Goal: Navigation & Orientation: Find specific page/section

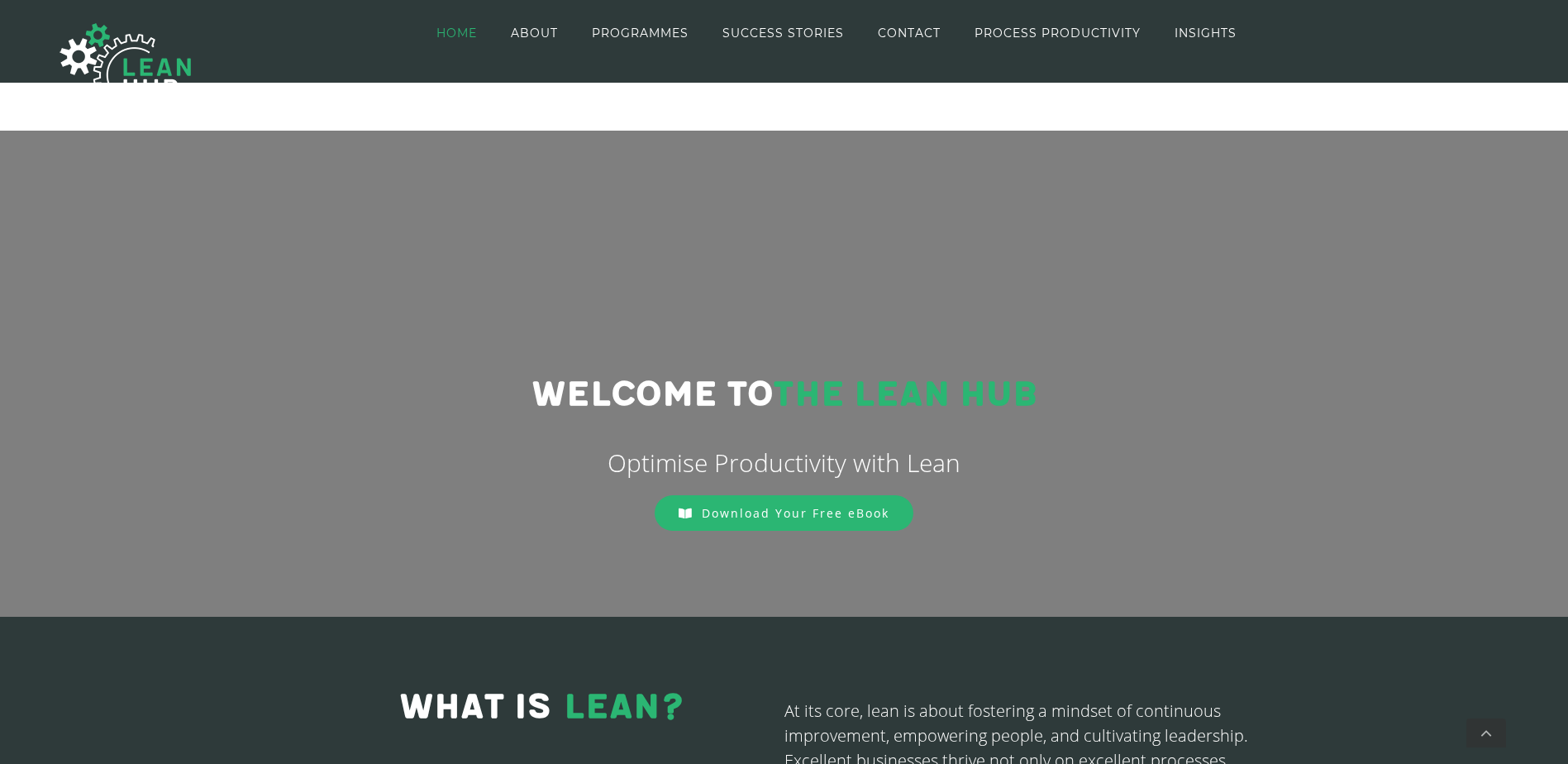
drag, startPoint x: 950, startPoint y: 553, endPoint x: 955, endPoint y: 383, distance: 170.1
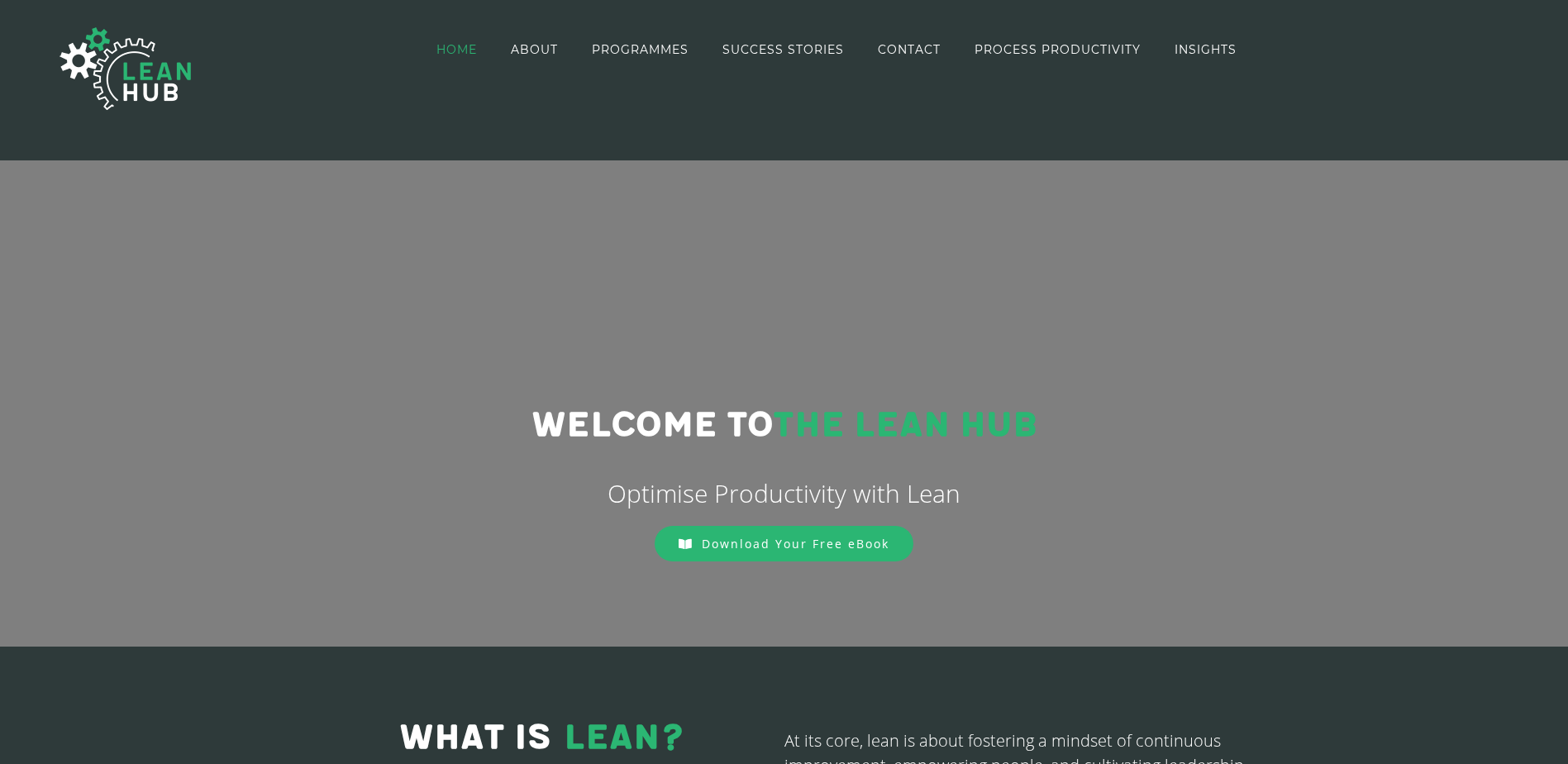
click at [545, 41] on link "ABOUT" at bounding box center [535, 49] width 47 height 95
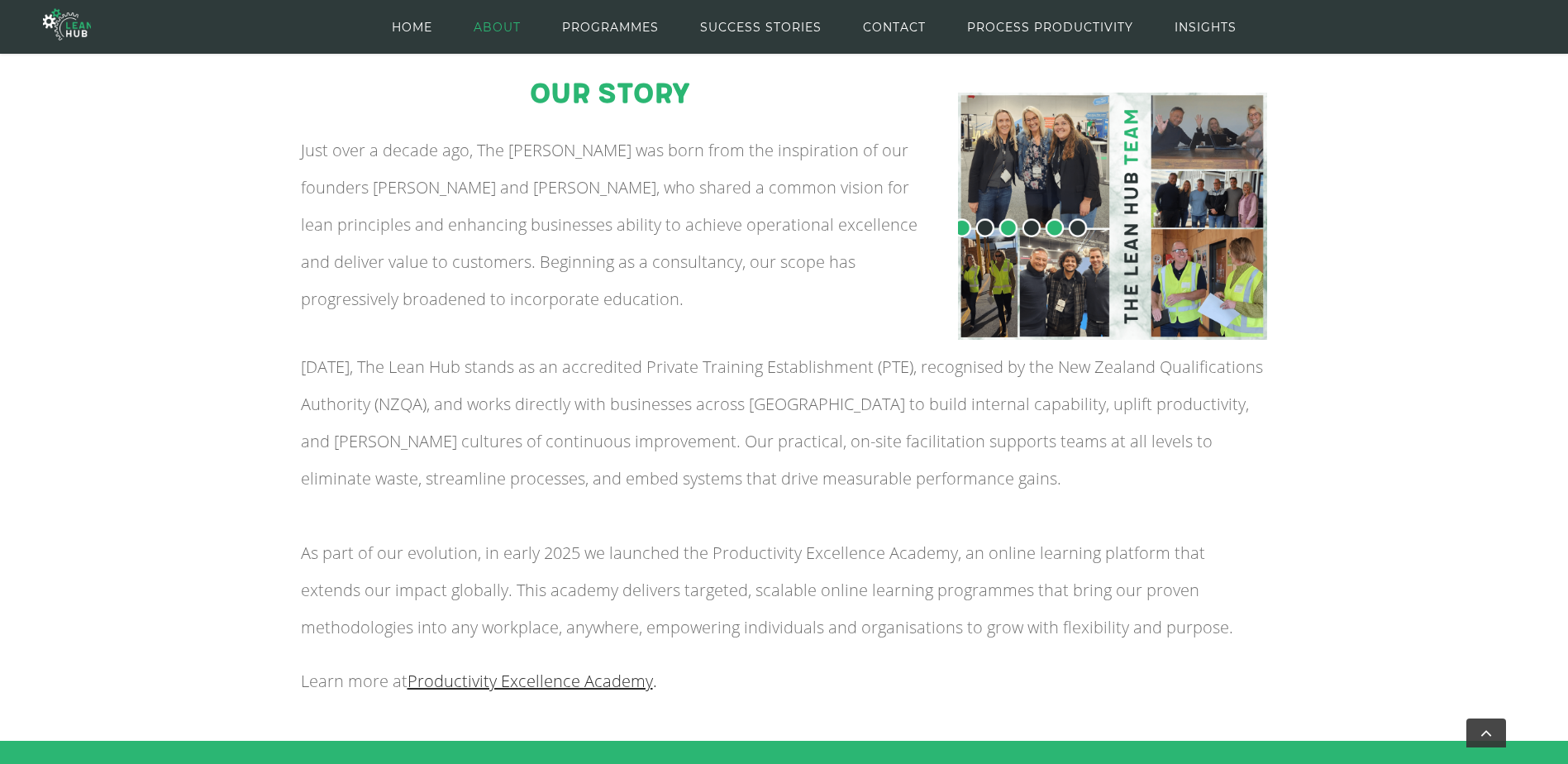
scroll to position [104, 0]
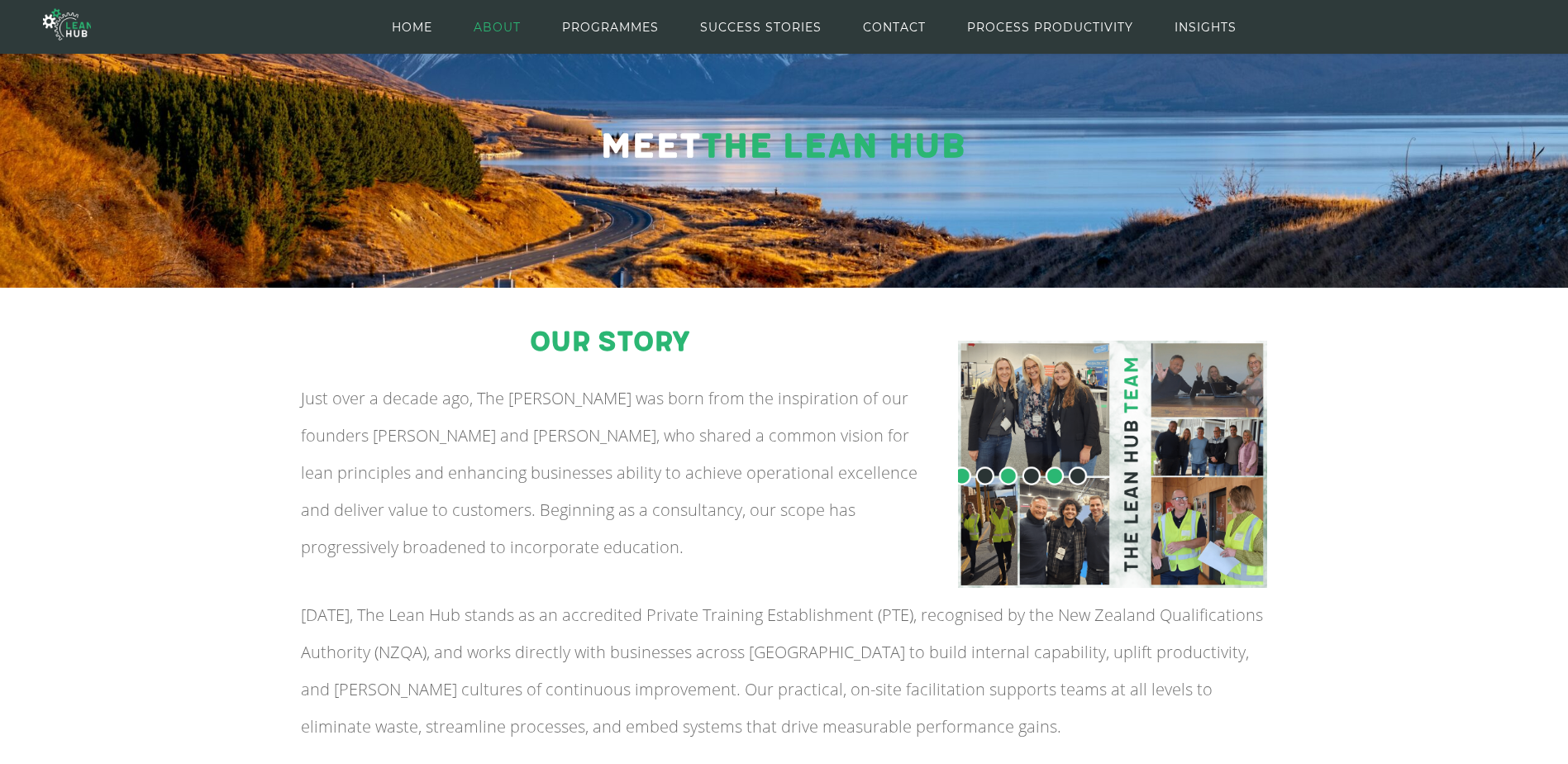
click at [605, 27] on span "PROGRAMMES" at bounding box center [610, 26] width 97 height 75
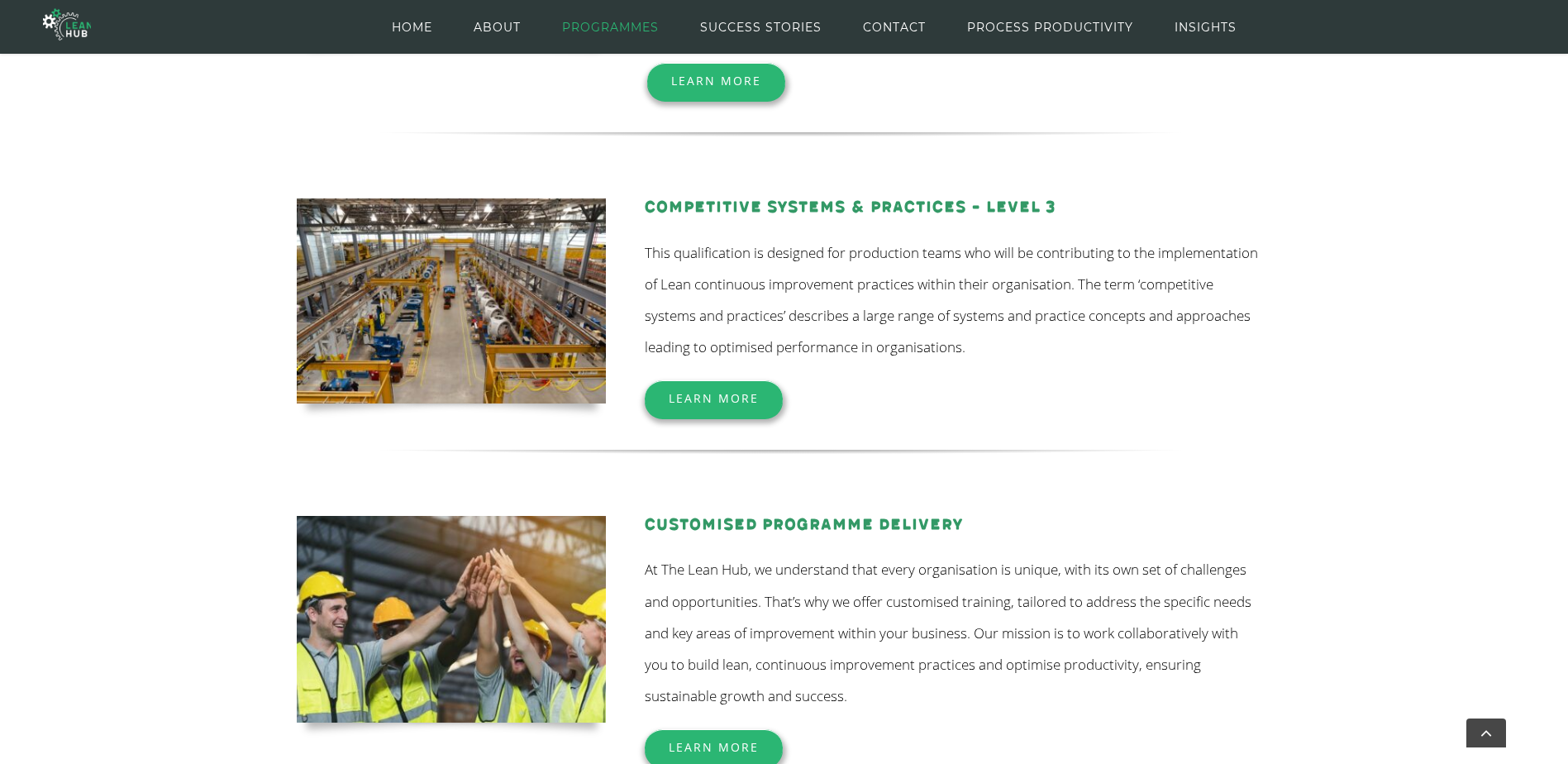
scroll to position [1073, 0]
